Goal: Task Accomplishment & Management: Use online tool/utility

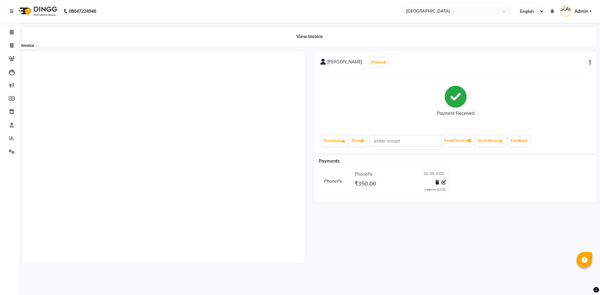
click at [13, 46] on icon at bounding box center [11, 45] width 3 height 5
select select "service"
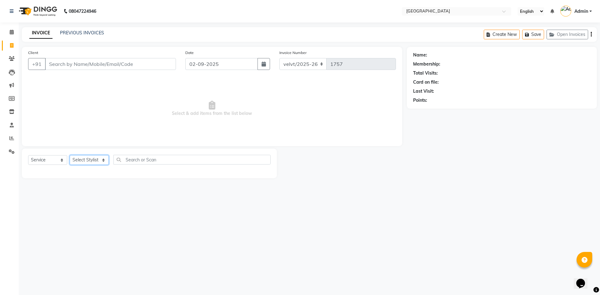
click at [84, 160] on select "Select Stylist Aameer Barkha Nandini Anchan Nomam Roma Tabrej Zaid" at bounding box center [89, 160] width 39 height 10
select select "68468"
click at [70, 155] on select "Select Stylist Aameer Barkha Nandini Anchan Nomam Roma Tabrej Zaid" at bounding box center [89, 160] width 39 height 10
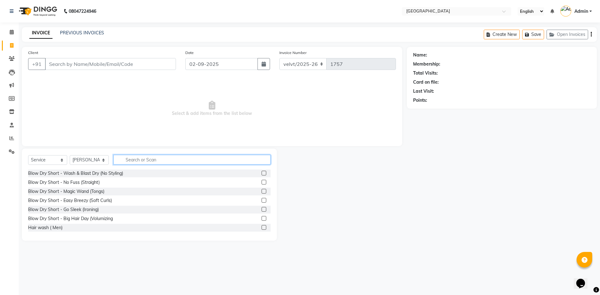
click at [131, 159] on input "text" at bounding box center [191, 160] width 157 height 10
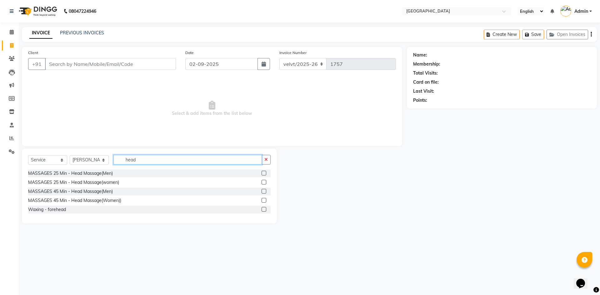
type input "head"
click at [58, 66] on input "Client" at bounding box center [110, 64] width 131 height 12
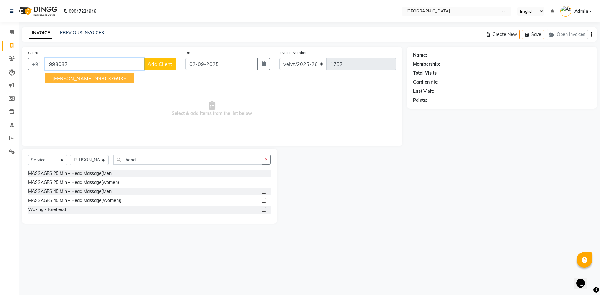
click at [95, 80] on span "998037" at bounding box center [104, 78] width 19 height 6
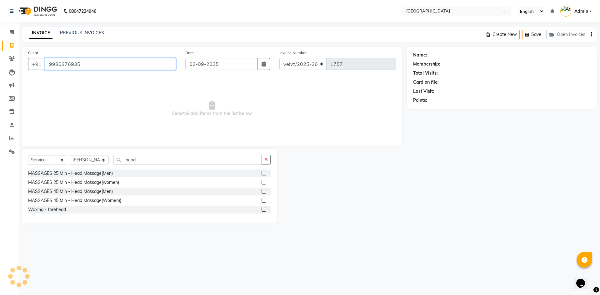
type input "9980376935"
select select "1: Object"
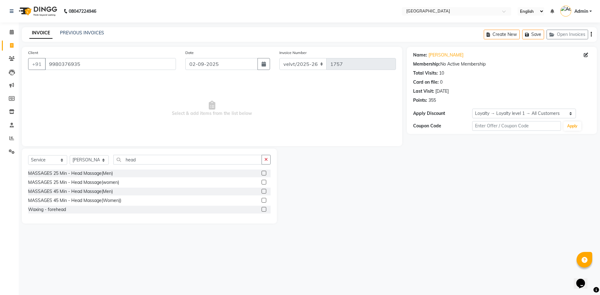
click at [264, 192] on label at bounding box center [264, 191] width 5 height 5
click at [264, 192] on input "checkbox" at bounding box center [264, 192] width 4 height 4
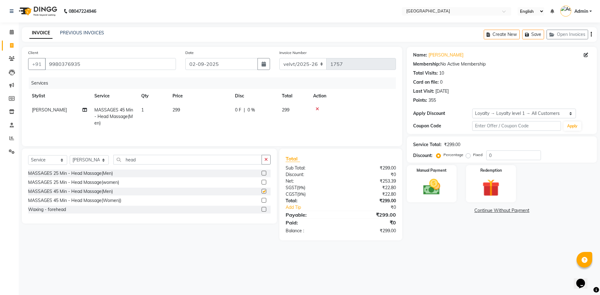
checkbox input "false"
click at [184, 108] on td "299" at bounding box center [200, 116] width 63 height 27
select select "68468"
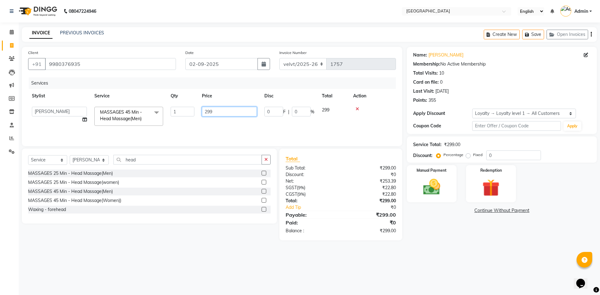
click at [219, 111] on input "299" at bounding box center [229, 112] width 55 height 10
type input "2"
type input "800"
click at [426, 242] on main "INVOICE PREVIOUS INVOICES Create New Save Open Invoices Client +91 9980376935 D…" at bounding box center [309, 138] width 581 height 223
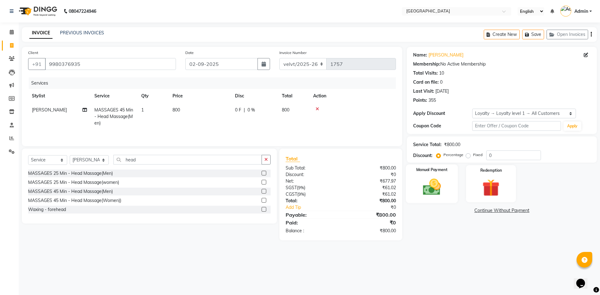
click at [433, 184] on img at bounding box center [431, 187] width 29 height 21
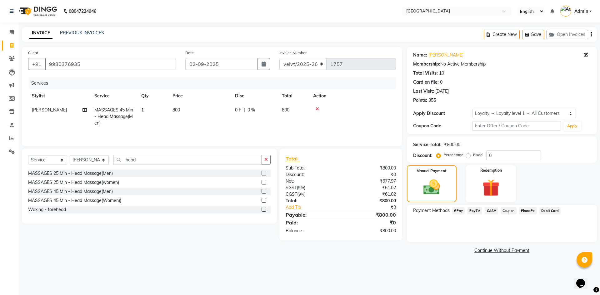
click at [78, 28] on div "INVOICE PREVIOUS INVOICES Create New Save Open Invoices" at bounding box center [309, 34] width 575 height 15
click at [78, 32] on link "PREVIOUS INVOICES" at bounding box center [82, 33] width 44 height 6
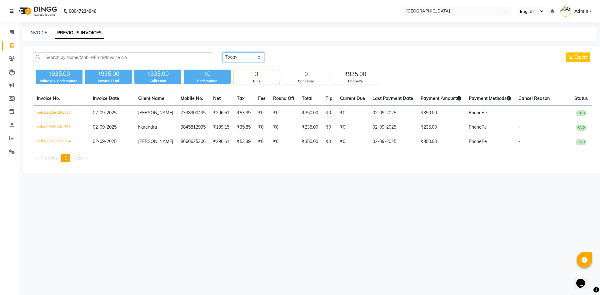
click at [240, 58] on select "[DATE] [DATE] Custom Range" at bounding box center [244, 58] width 42 height 10
select select "[DATE]"
click at [223, 53] on select "[DATE] [DATE] Custom Range" at bounding box center [244, 58] width 42 height 10
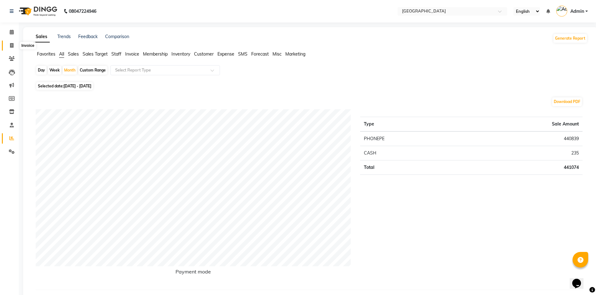
click at [10, 43] on icon at bounding box center [11, 45] width 3 height 5
select select "service"
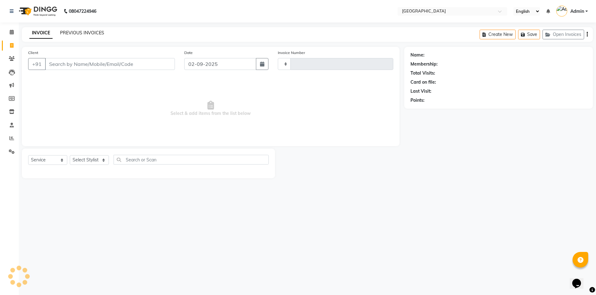
type input "1757"
select select "6279"
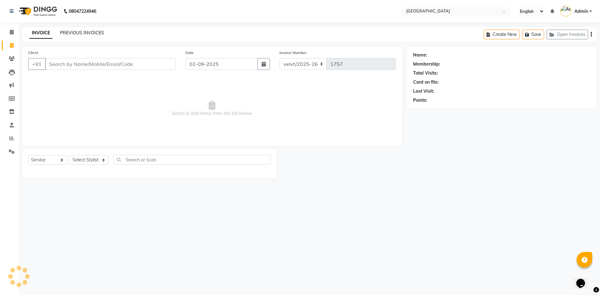
click at [78, 32] on link "PREVIOUS INVOICES" at bounding box center [82, 33] width 44 height 6
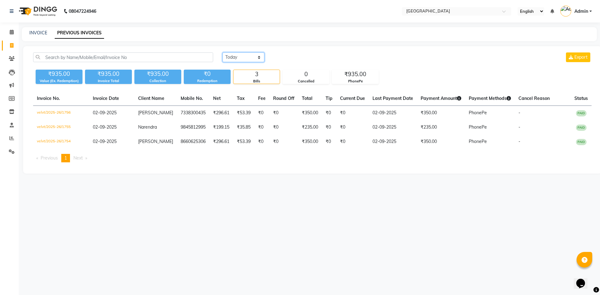
click at [234, 59] on select "[DATE] [DATE] Custom Range" at bounding box center [244, 58] width 42 height 10
click at [223, 53] on select "[DATE] [DATE] Custom Range" at bounding box center [244, 58] width 42 height 10
click at [235, 56] on select "[DATE] [DATE] Custom Range" at bounding box center [246, 58] width 47 height 10
select select "[DATE]"
click at [223, 53] on select "[DATE] [DATE] Custom Range" at bounding box center [246, 58] width 47 height 10
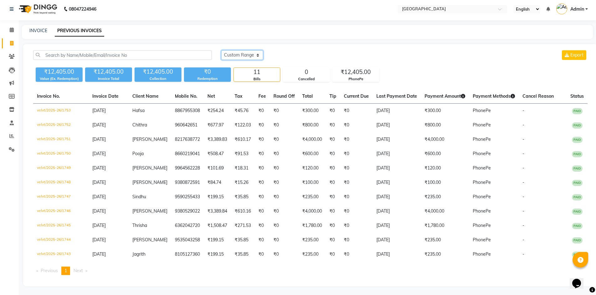
scroll to position [3, 0]
